Goal: Task Accomplishment & Management: Use online tool/utility

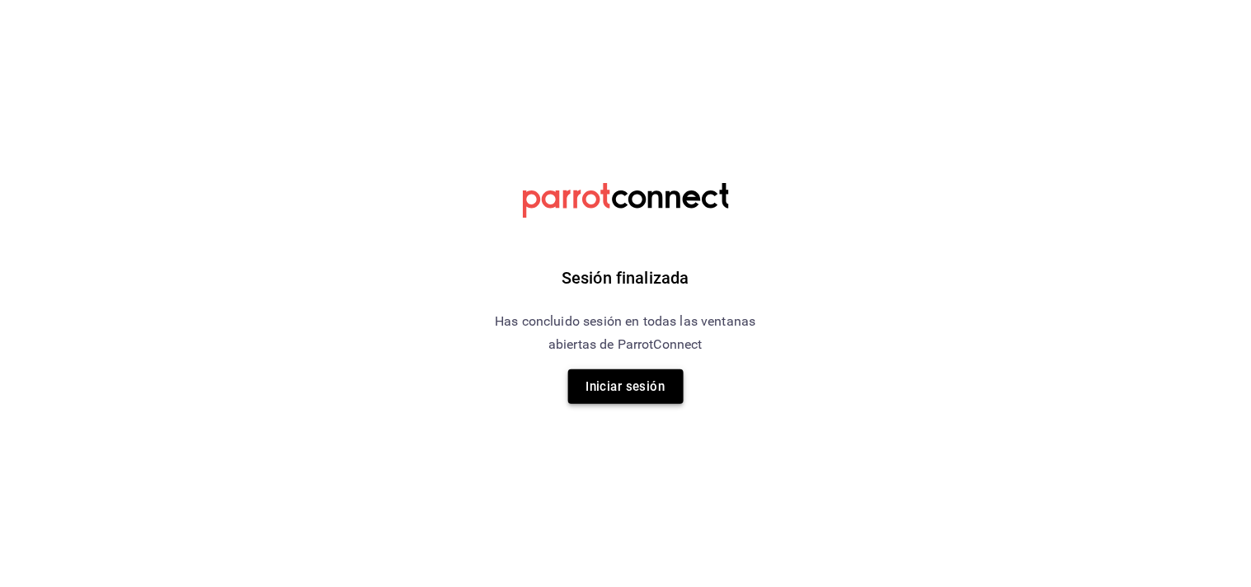
click at [614, 388] on button "Iniciar sesión" at bounding box center [625, 386] width 115 height 35
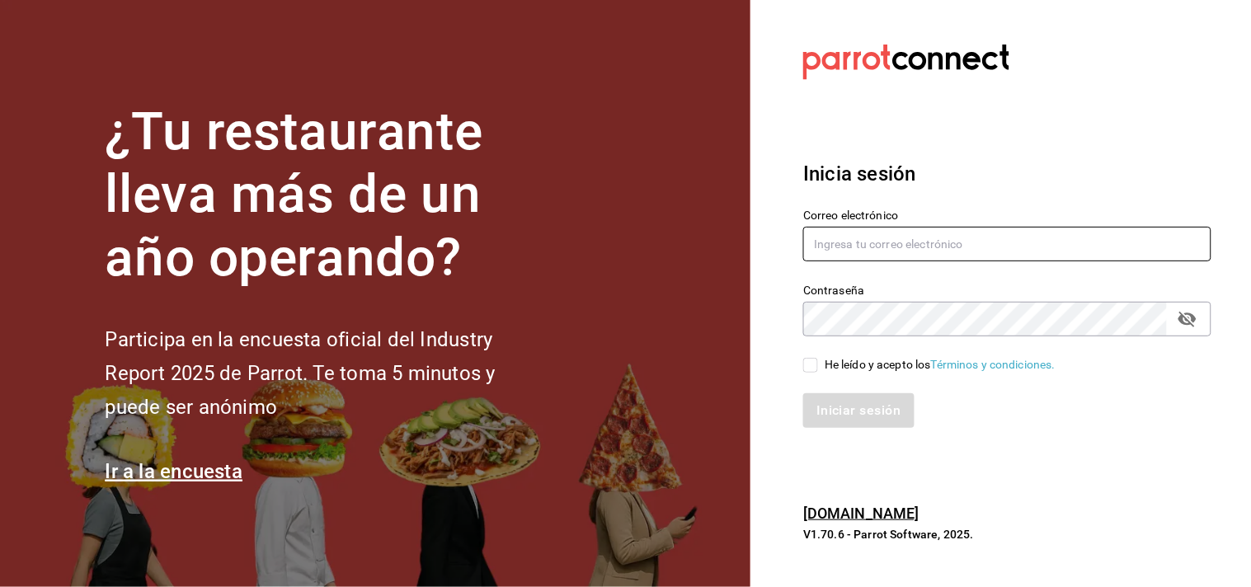
type input "[EMAIL_ADDRESS][DOMAIN_NAME]"
click at [919, 243] on input "[EMAIL_ADDRESS][DOMAIN_NAME]" at bounding box center [1007, 244] width 408 height 35
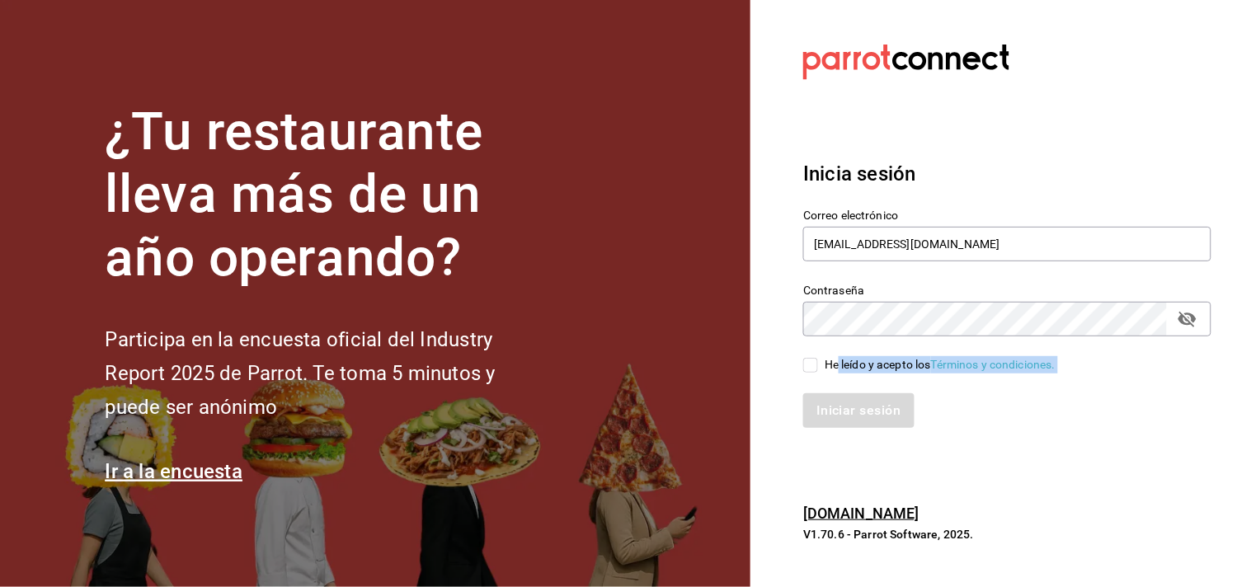
click at [838, 371] on div "Correo electrónico admon.flamel@gmail.com Contraseña Contraseña He leído y acep…" at bounding box center [997, 309] width 428 height 240
click at [805, 368] on input "He leído y acepto los Términos y condiciones." at bounding box center [810, 365] width 15 height 15
checkbox input "true"
click at [830, 427] on button "Iniciar sesión" at bounding box center [859, 410] width 112 height 35
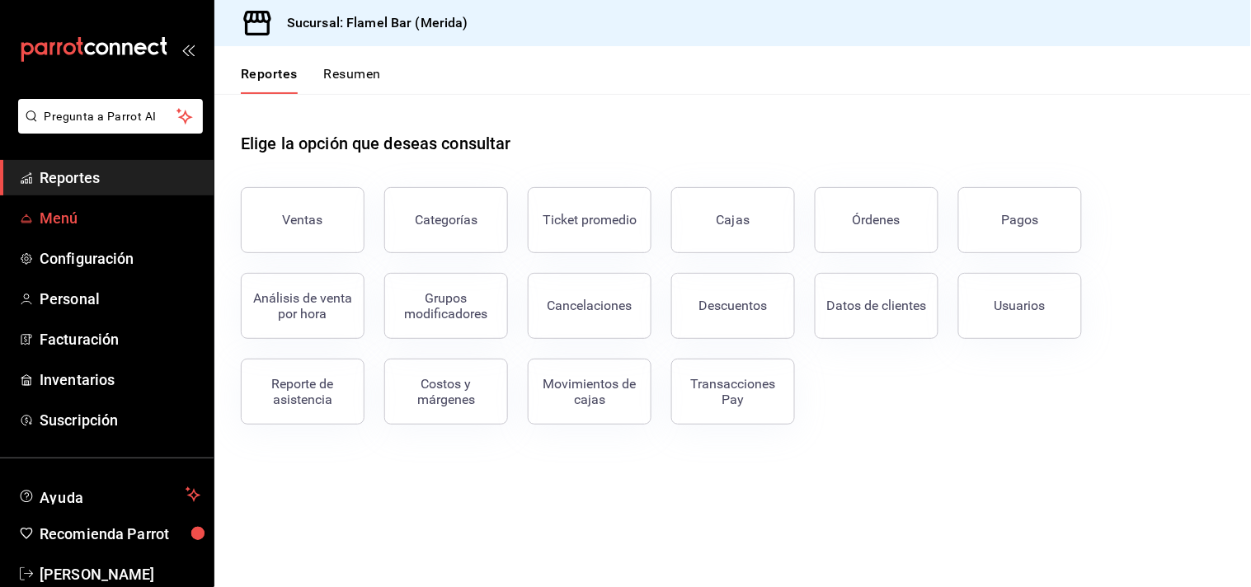
click at [82, 223] on span "Menú" at bounding box center [120, 218] width 161 height 22
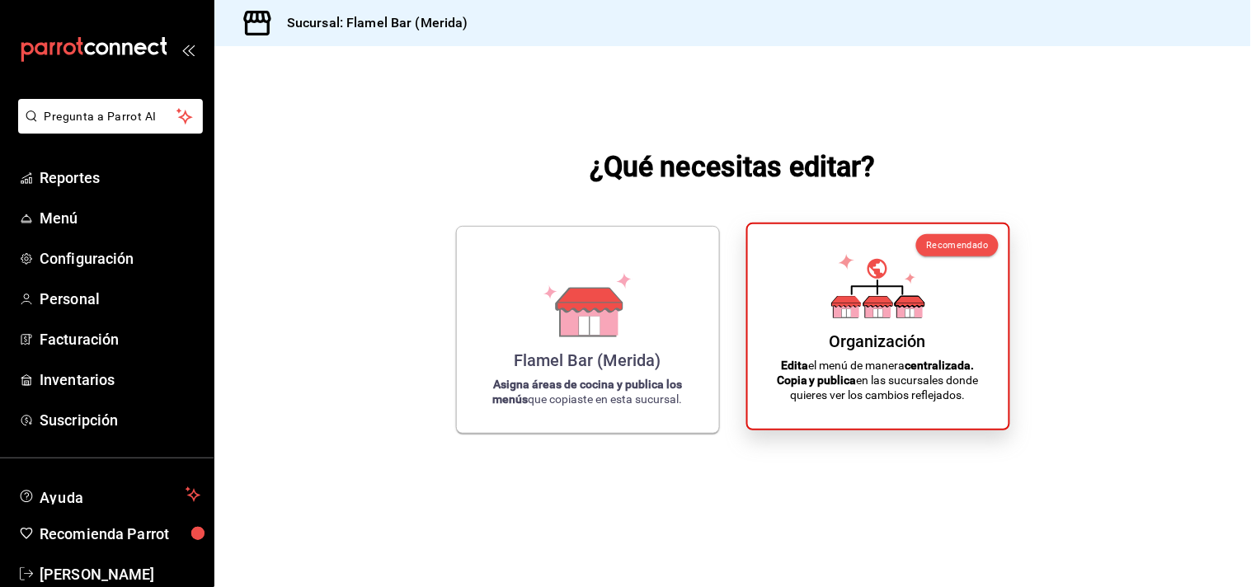
click at [773, 398] on p "Edita el menú de manera centralizada. Copia y publica en las sucursales donde q…" at bounding box center [878, 380] width 221 height 45
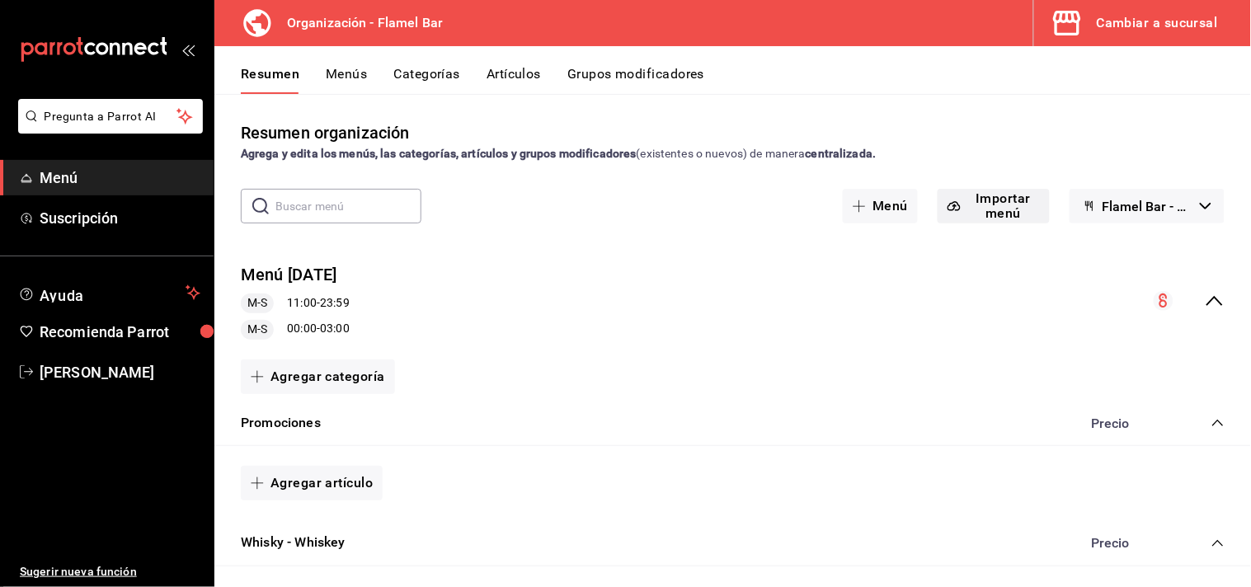
click at [1012, 204] on button "Importar menú" at bounding box center [994, 206] width 112 height 35
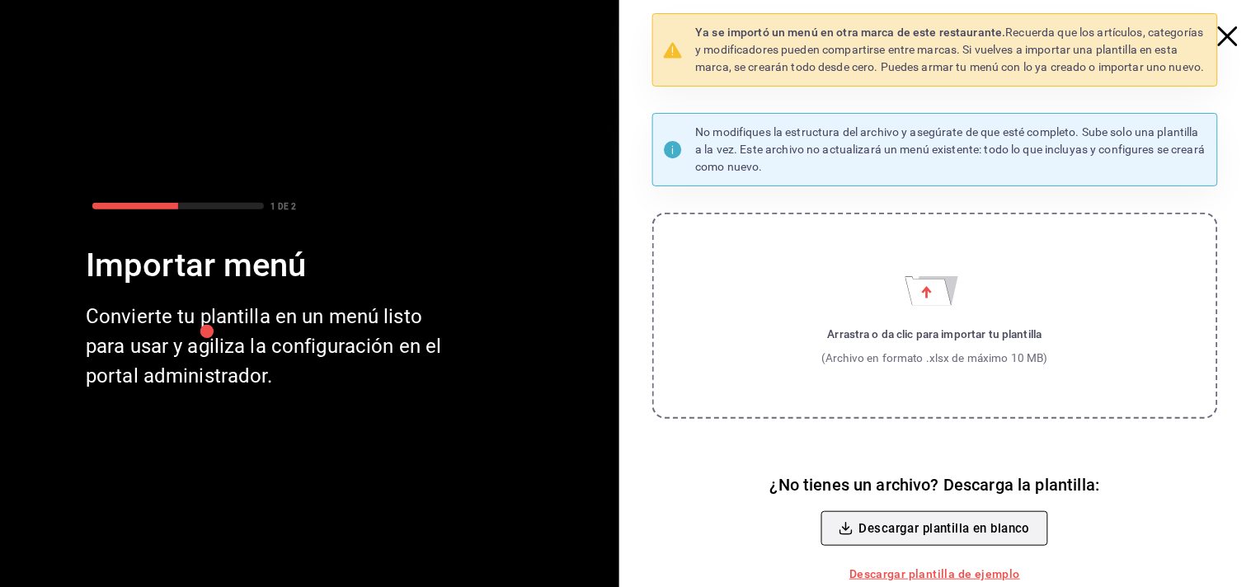
click at [924, 533] on button "Descargar plantilla en blanco" at bounding box center [934, 528] width 227 height 35
